Goal: Information Seeking & Learning: Learn about a topic

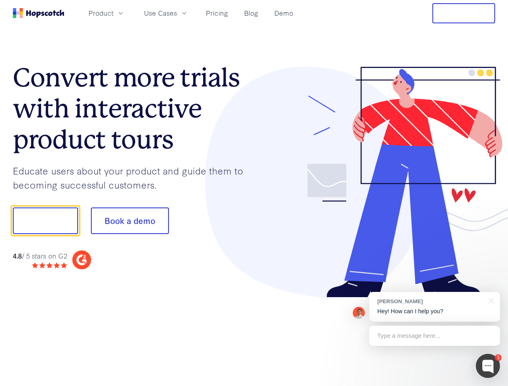
click at [254, 193] on div at bounding box center [374, 182] width 241 height 231
click at [113, 13] on span "Product" at bounding box center [100, 13] width 25 height 10
click at [177, 13] on span "Use Cases" at bounding box center [160, 13] width 33 height 10
click at [464, 13] on button "Free Trial" at bounding box center [463, 13] width 63 height 20
click at [45, 221] on button "Show me!" at bounding box center [45, 220] width 65 height 27
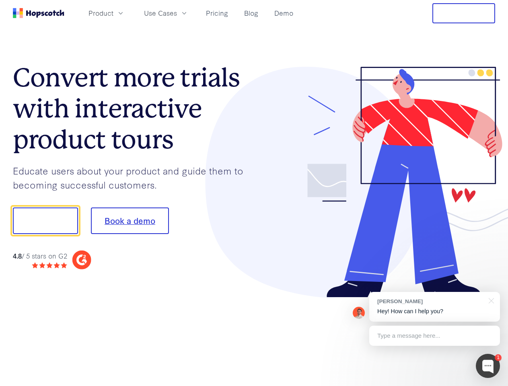
click at [129, 221] on button "Book a demo" at bounding box center [130, 220] width 78 height 27
click at [488, 366] on div at bounding box center [488, 366] width 24 height 24
click at [434, 307] on div "[PERSON_NAME] Hey! How can I help you?" at bounding box center [434, 307] width 131 height 30
click at [490, 386] on div "1 [PERSON_NAME] Hey! How can I help you? Type a message here... Free live chat …" at bounding box center [254, 386] width 508 height 0
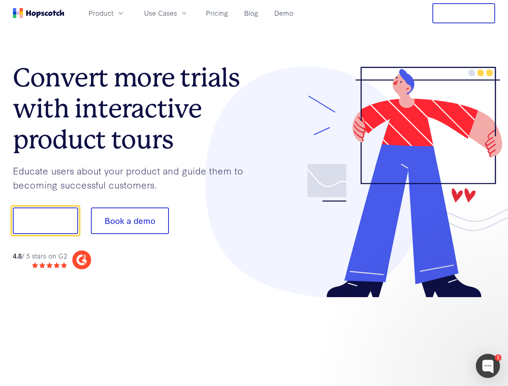
click at [434, 336] on div at bounding box center [424, 220] width 151 height 268
